Goal: Task Accomplishment & Management: Manage account settings

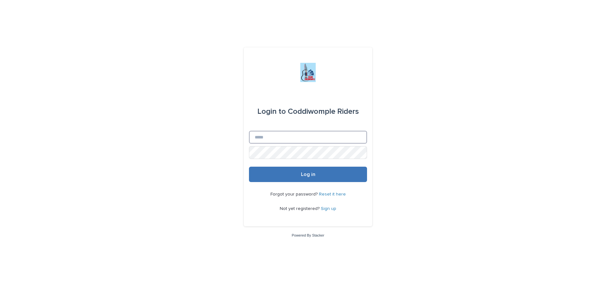
type input "**********"
click at [306, 178] on button "Log in" at bounding box center [308, 174] width 118 height 15
